Goal: Information Seeking & Learning: Learn about a topic

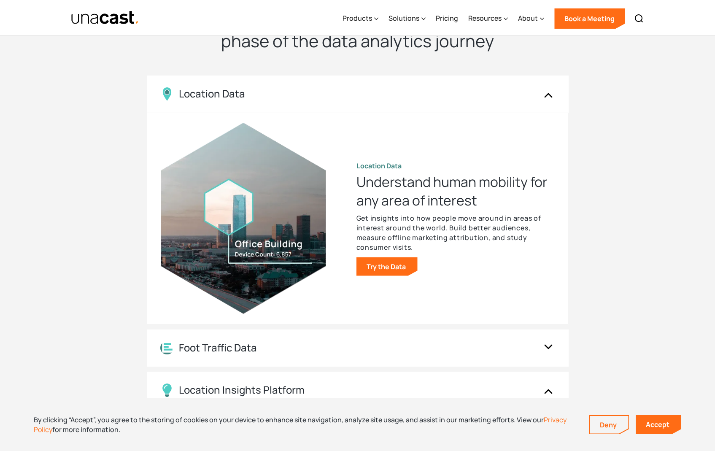
scroll to position [760, 0]
click at [378, 267] on link "Try the Data" at bounding box center [386, 267] width 61 height 19
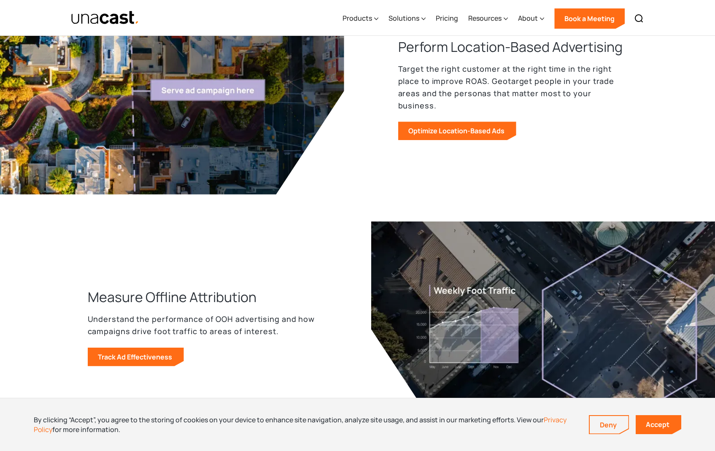
scroll to position [907, 0]
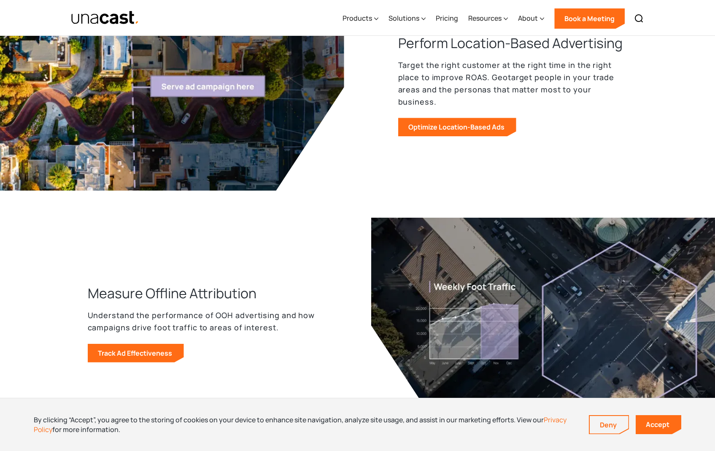
click at [12, 41] on img at bounding box center [166, 85] width 358 height 211
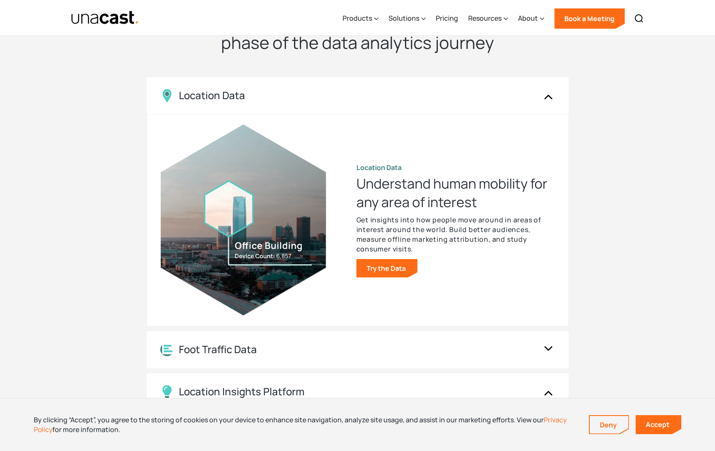
scroll to position [760, 0]
click at [223, 358] on div "Foot Traffic Data" at bounding box center [358, 348] width 422 height 37
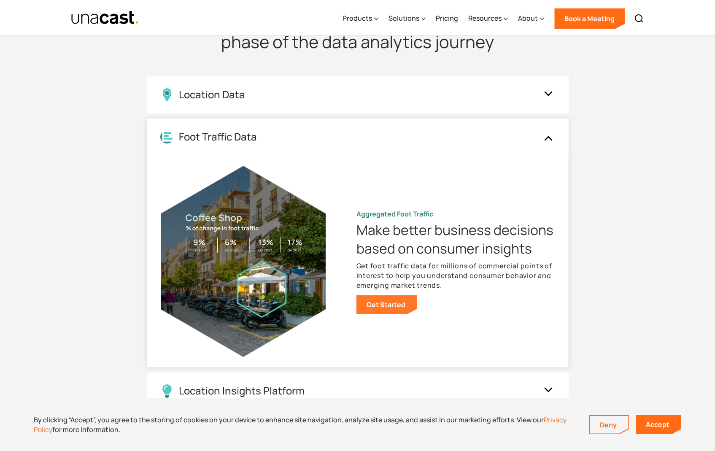
click at [376, 308] on link "Get Started" at bounding box center [386, 304] width 61 height 19
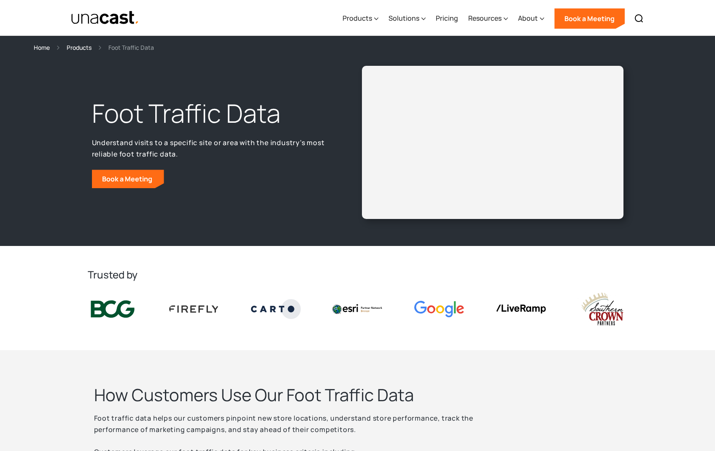
scroll to position [798, 0]
